Goal: Task Accomplishment & Management: Manage account settings

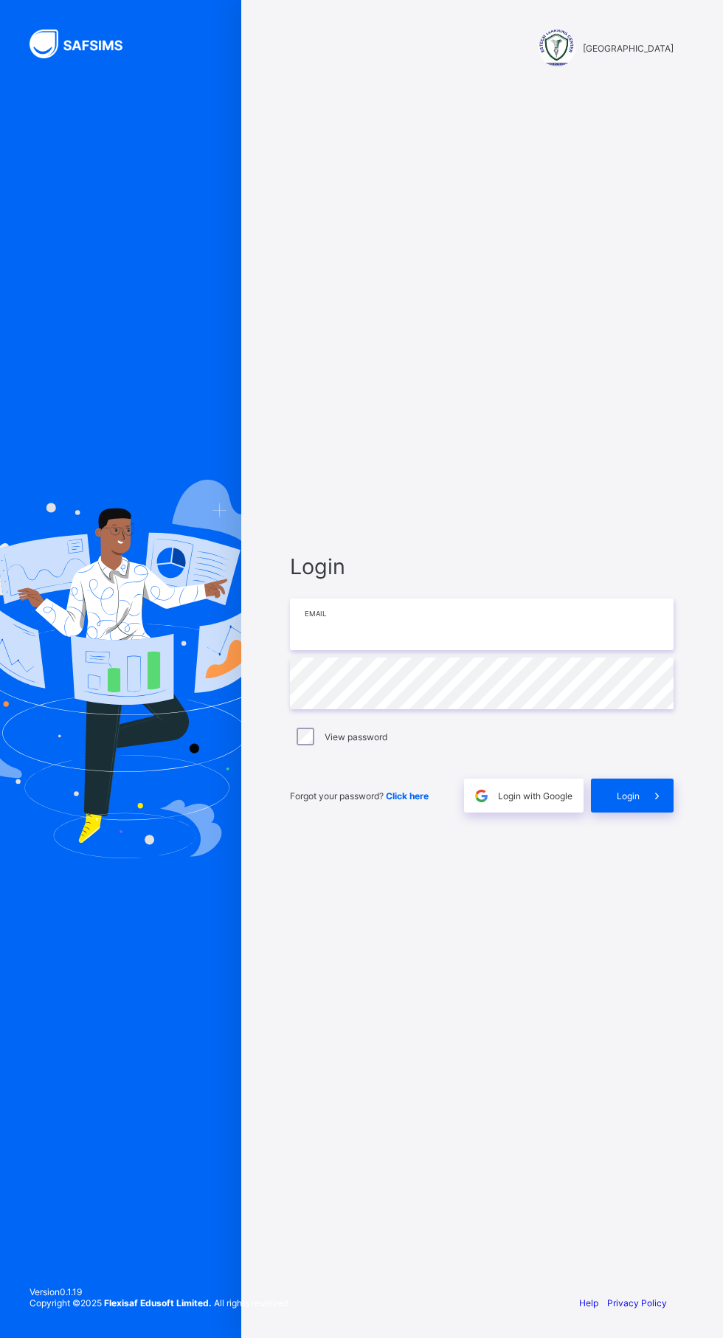
click at [424, 650] on input "email" at bounding box center [482, 624] width 384 height 52
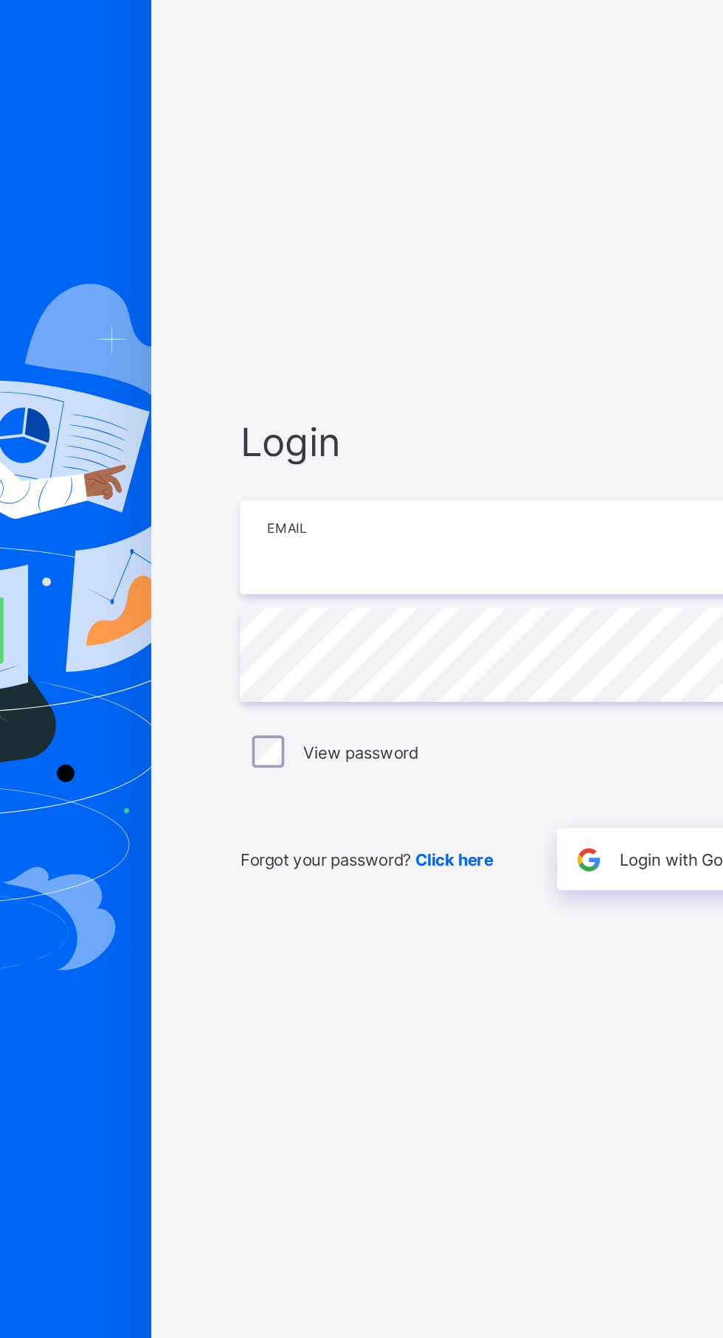
scroll to position [3, 0]
type input "**********"
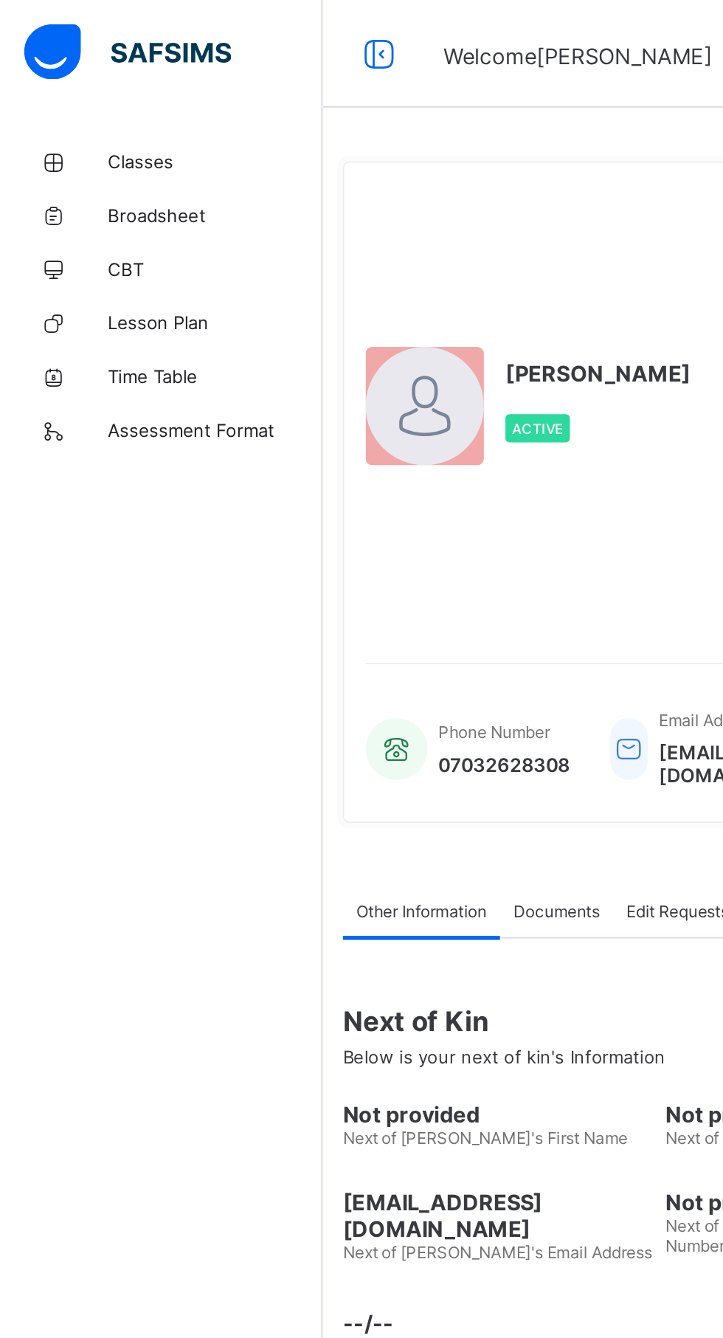
click at [81, 85] on span "Classes" at bounding box center [118, 89] width 118 height 12
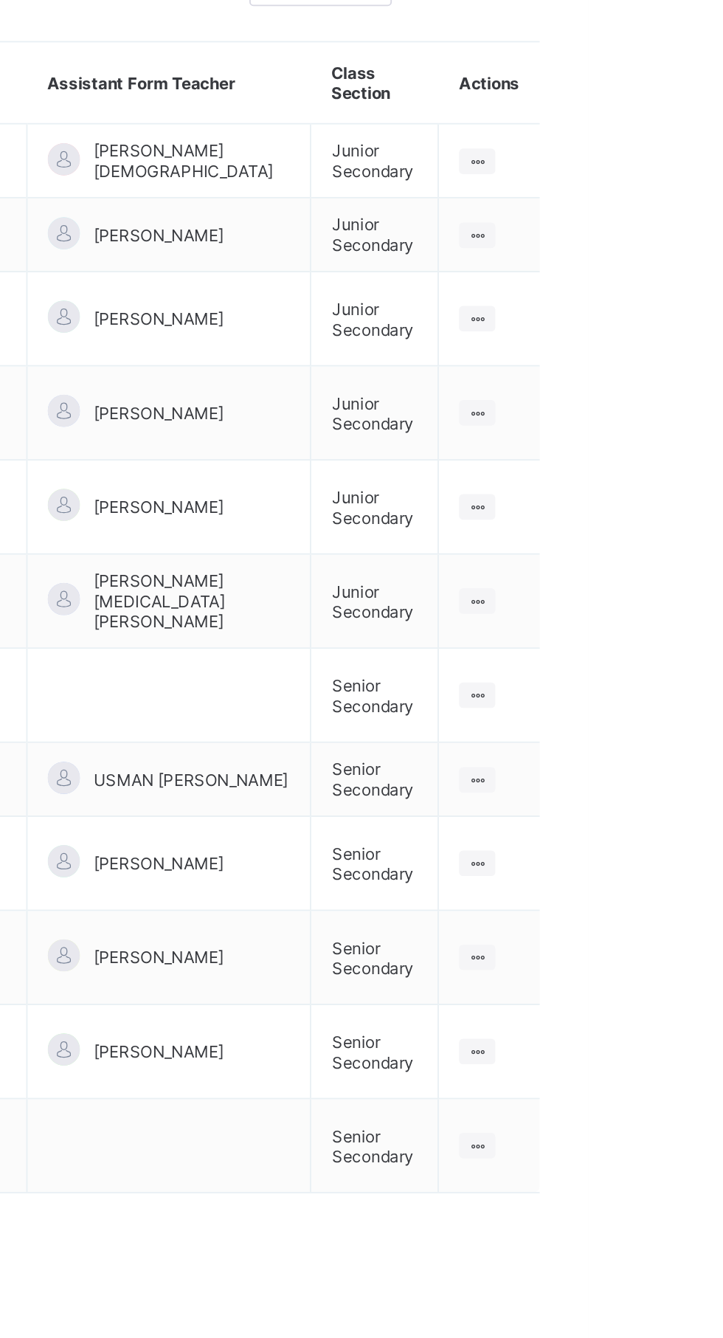
click at [685, 320] on td "View Class" at bounding box center [668, 327] width 55 height 52
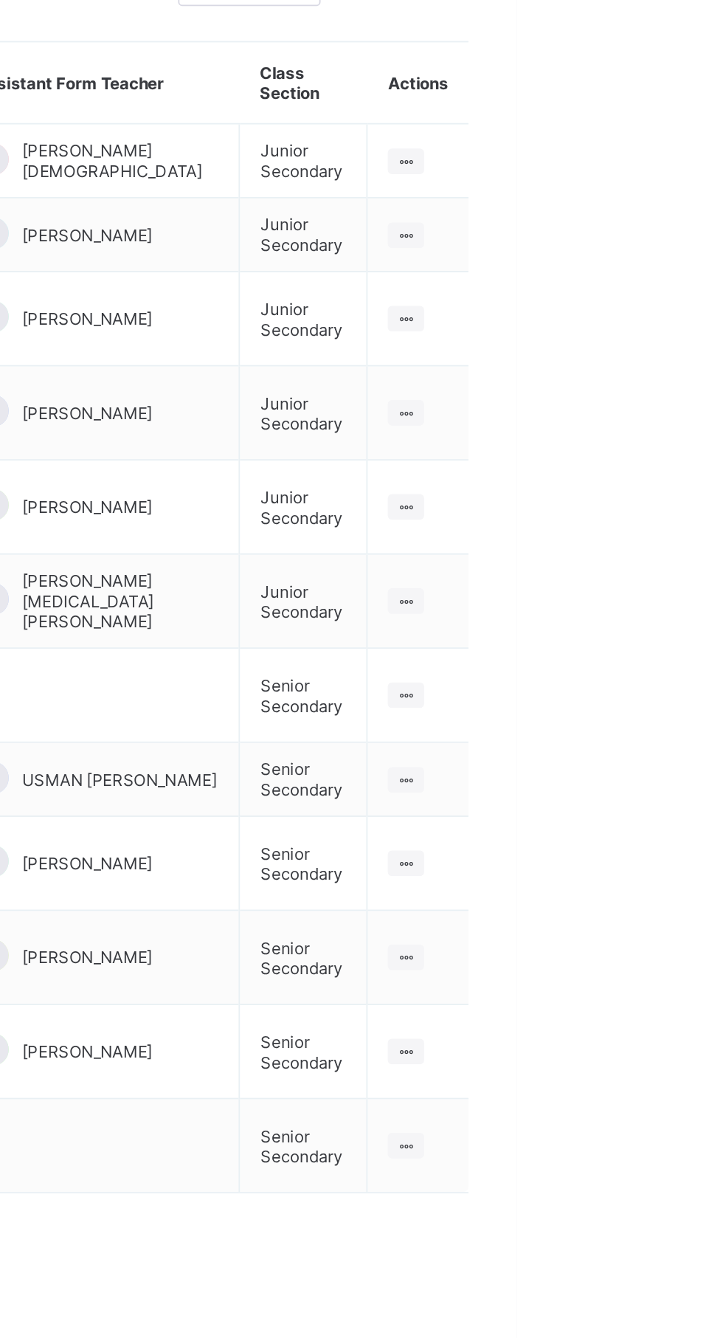
click at [0, 0] on ul "View Class" at bounding box center [0, 0] width 0 height 0
click at [0, 0] on div "View Class" at bounding box center [0, 0] width 0 height 0
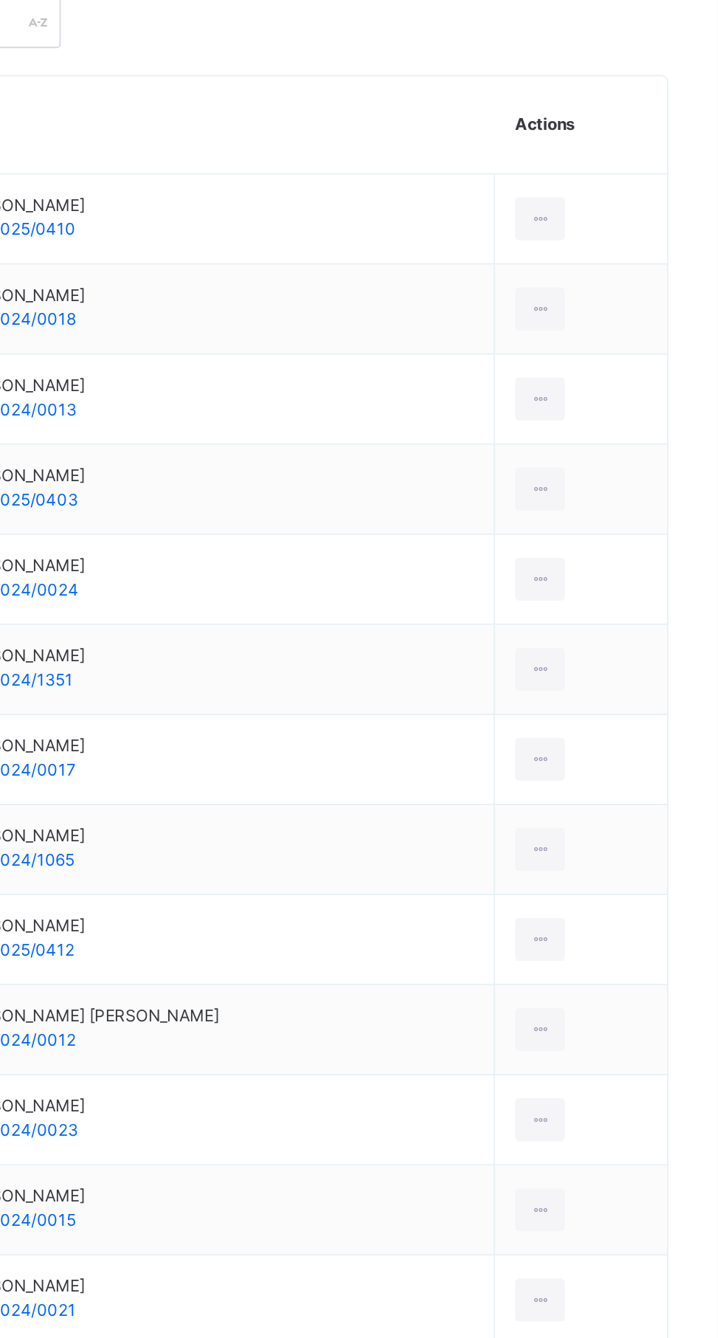
click at [308, 296] on span "Subjects" at bounding box center [307, 292] width 36 height 13
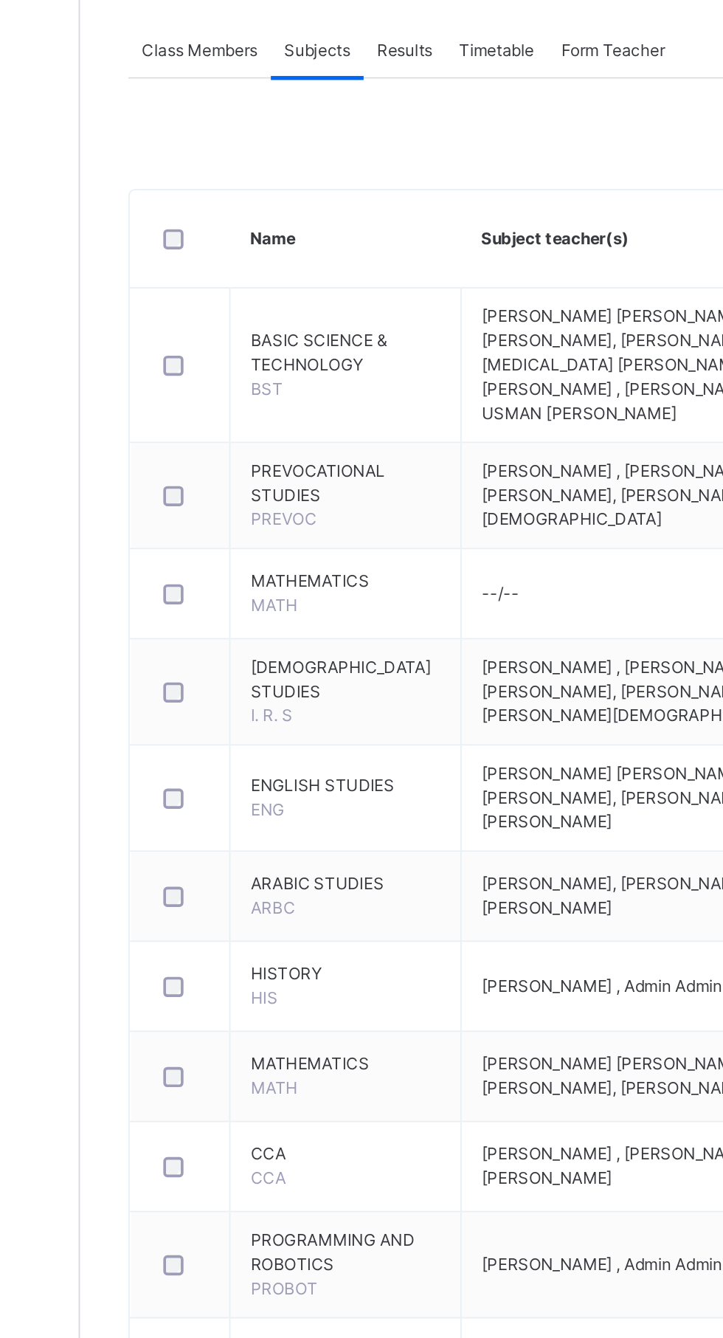
click at [671, 1071] on span "Assess Students" at bounding box center [645, 1059] width 57 height 27
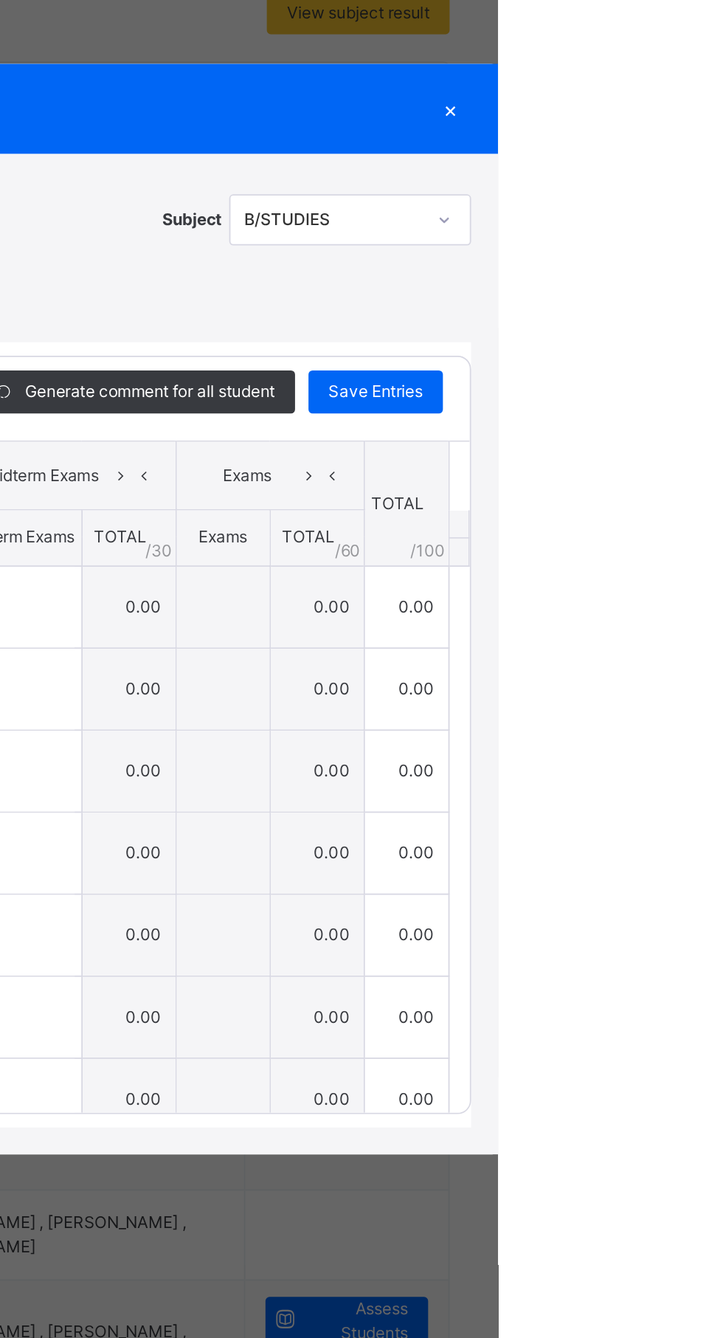
click at [708, 404] on div "×" at bounding box center [697, 394] width 22 height 20
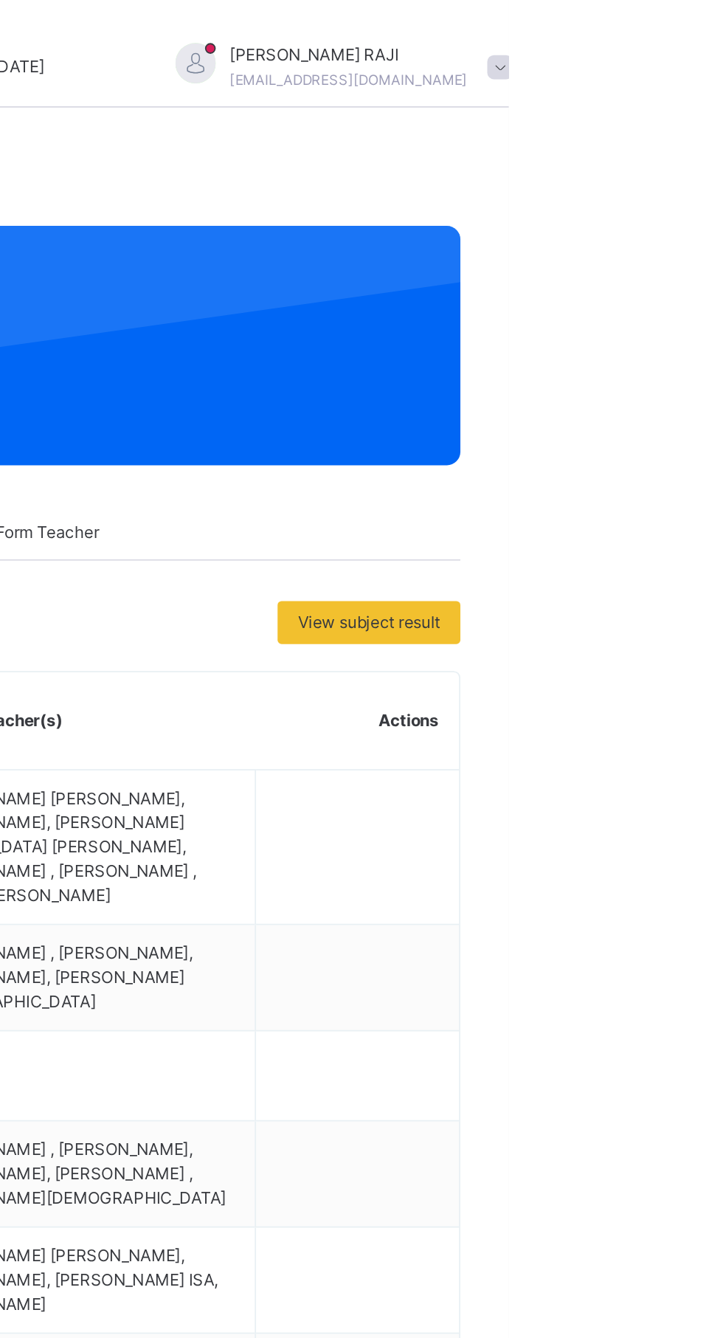
click at [711, 37] on span at bounding box center [717, 36] width 13 height 13
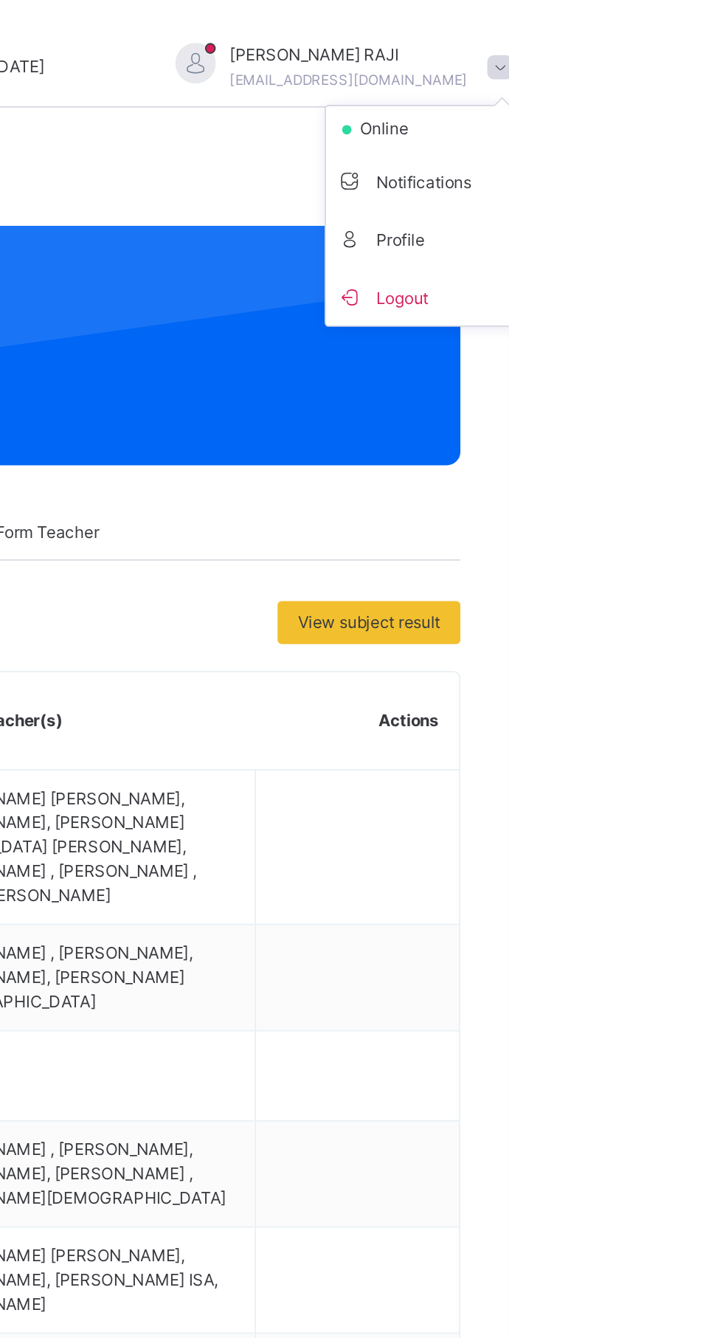
click at [623, 173] on li "Logout" at bounding box center [677, 163] width 109 height 32
